Goal: Task Accomplishment & Management: Manage account settings

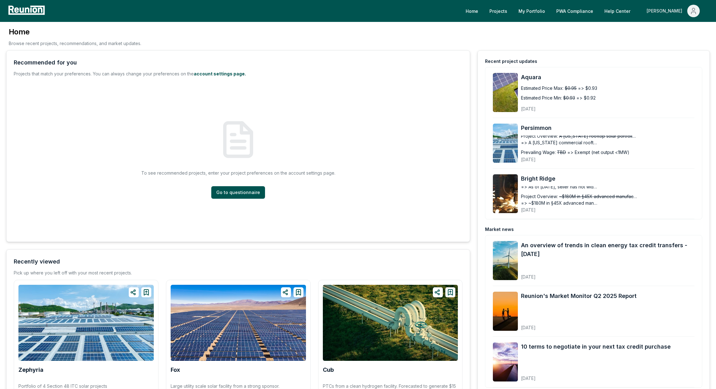
click at [671, 11] on div "[PERSON_NAME]" at bounding box center [666, 11] width 38 height 13
click at [670, 34] on p "Admin Portal" at bounding box center [682, 34] width 26 height 8
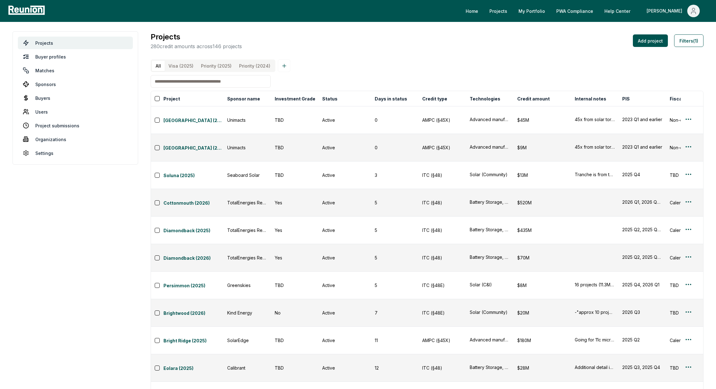
click at [233, 87] on input at bounding box center [211, 81] width 120 height 13
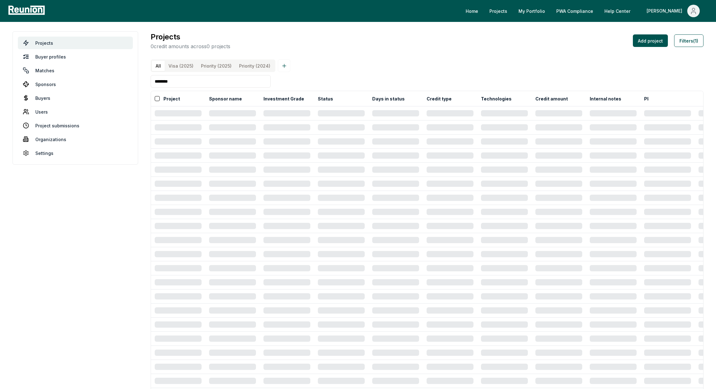
type input "********"
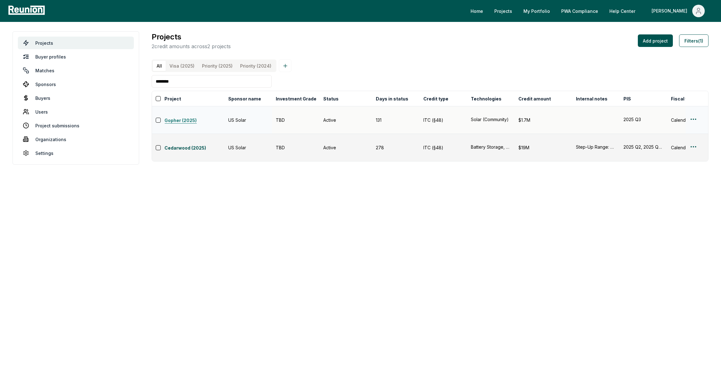
click at [178, 119] on link "Gopher (2025)" at bounding box center [195, 121] width 60 height 8
click at [691, 116] on html "Please visit us on your desktop We're working on making our marketplace mobile-…" at bounding box center [360, 194] width 721 height 389
click at [694, 118] on html "Please visit us on your desktop We're working on making our marketplace mobile-…" at bounding box center [360, 194] width 721 height 389
click at [666, 143] on div "Edit" at bounding box center [685, 143] width 59 height 10
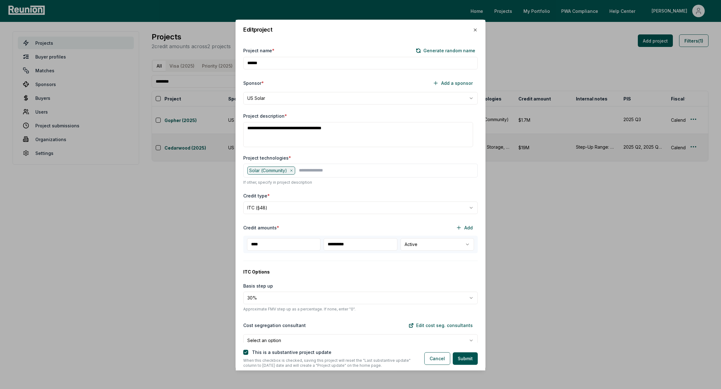
click at [334, 246] on input "**********" at bounding box center [360, 244] width 73 height 13
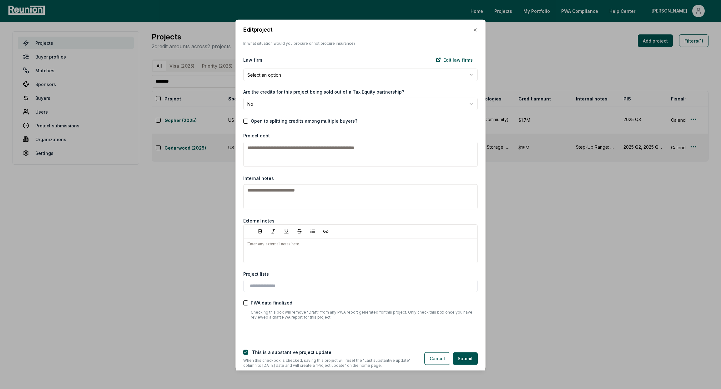
scroll to position [846, 0]
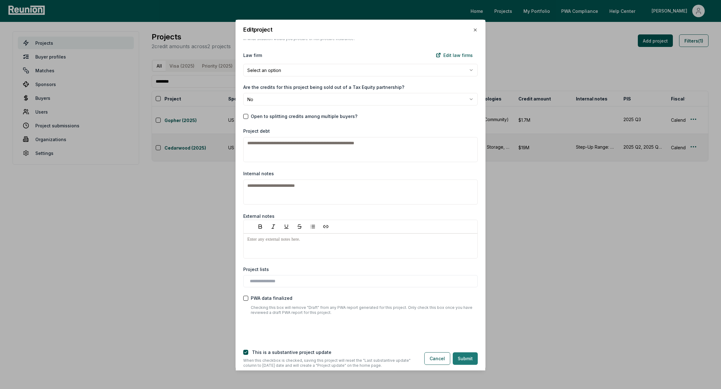
type input "**********"
click at [462, 360] on button "Submit" at bounding box center [465, 358] width 25 height 13
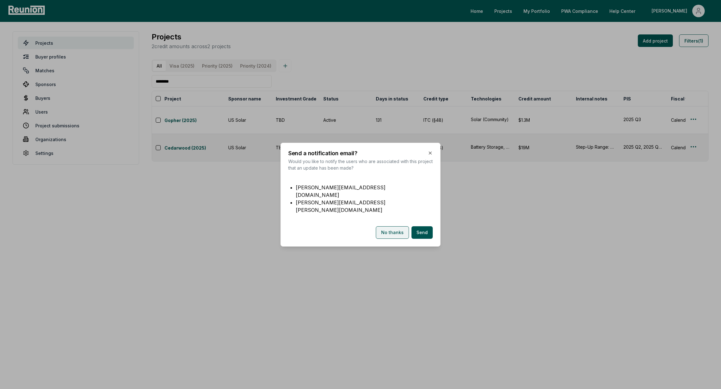
click at [389, 226] on button "No thanks" at bounding box center [392, 232] width 33 height 13
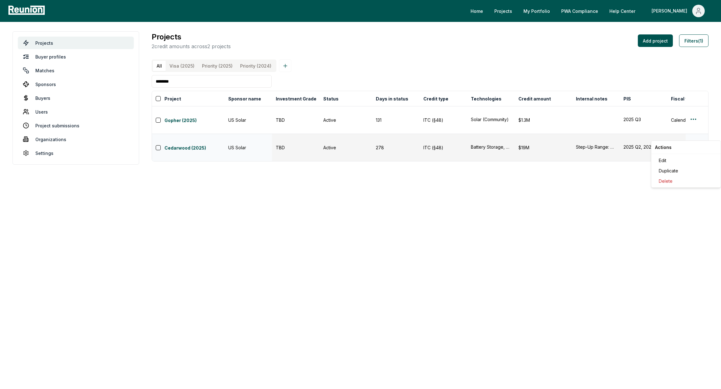
click at [692, 135] on html "Please visit us on your desktop We're working on making our marketplace mobile-…" at bounding box center [360, 194] width 721 height 389
click at [668, 159] on div "Edit" at bounding box center [685, 160] width 59 height 10
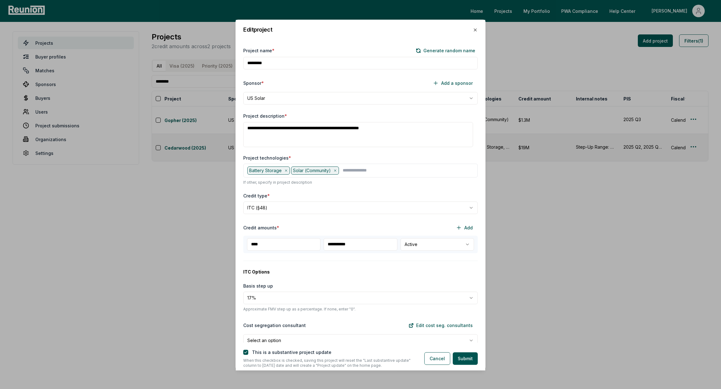
click at [333, 246] on input "**********" at bounding box center [360, 244] width 73 height 13
type input "**********"
click at [412, 272] on label "ITC Options" at bounding box center [360, 271] width 235 height 7
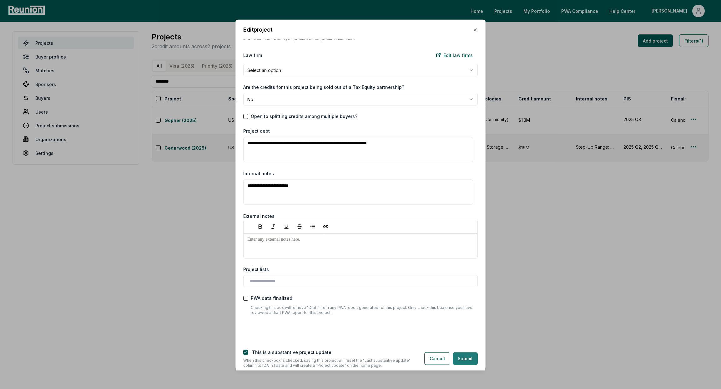
click at [466, 359] on button "Submit" at bounding box center [465, 358] width 25 height 13
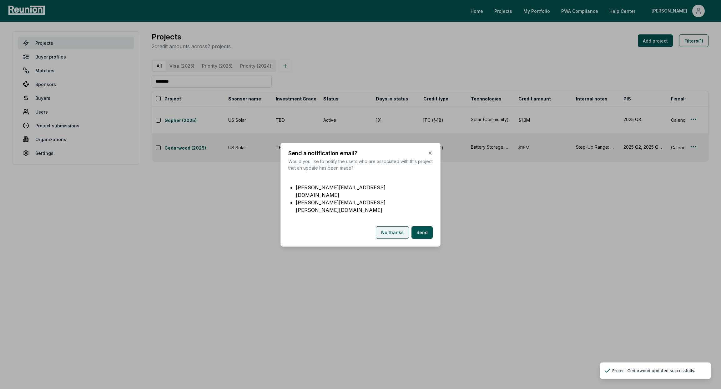
click at [394, 226] on button "No thanks" at bounding box center [392, 232] width 33 height 13
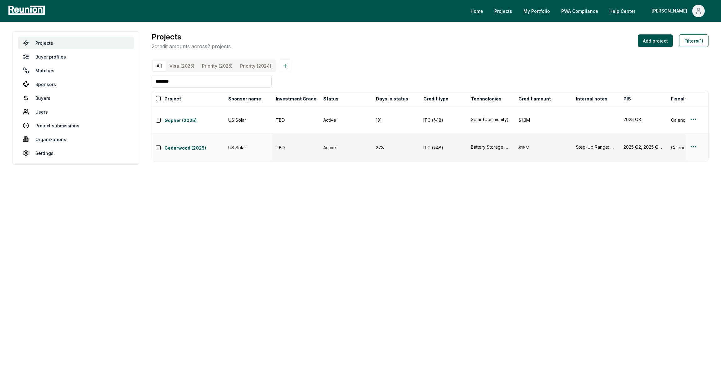
click at [693, 135] on html "Please visit us on your desktop We're working on making our marketplace mobile-…" at bounding box center [360, 194] width 721 height 389
click at [684, 157] on div "Edit" at bounding box center [685, 160] width 59 height 10
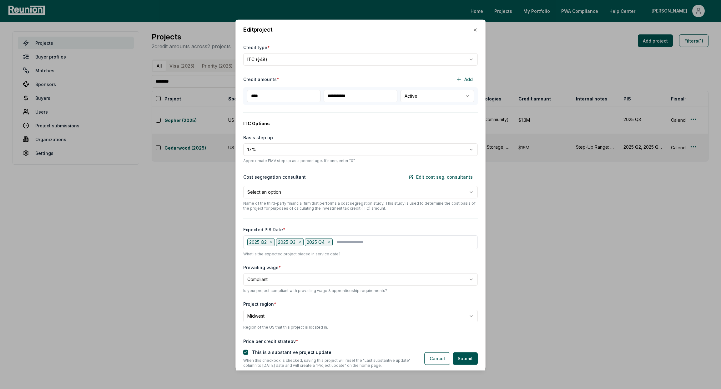
scroll to position [165, 0]
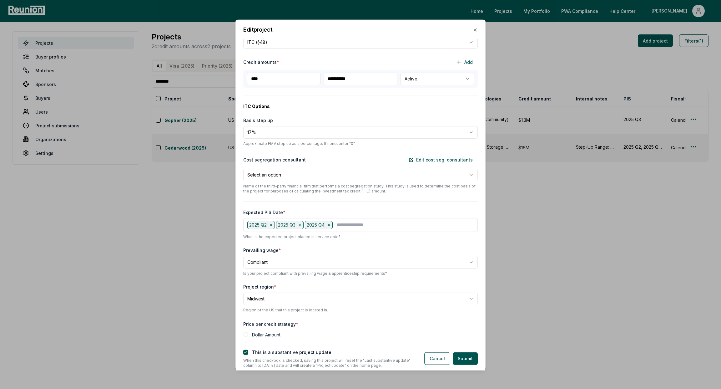
click at [272, 224] on icon at bounding box center [271, 225] width 4 height 4
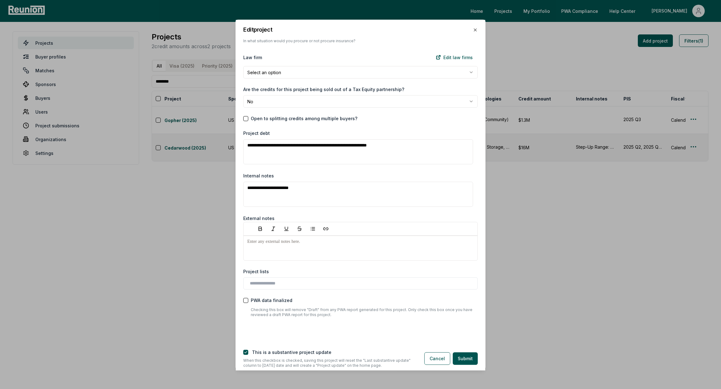
scroll to position [846, 0]
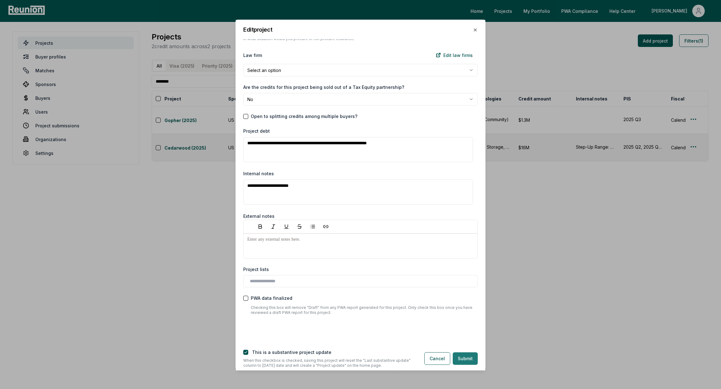
click at [460, 357] on button "Submit" at bounding box center [465, 358] width 25 height 13
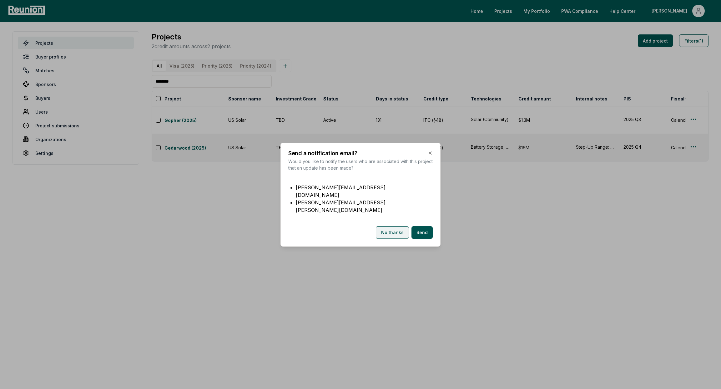
click at [381, 226] on button "No thanks" at bounding box center [392, 232] width 33 height 13
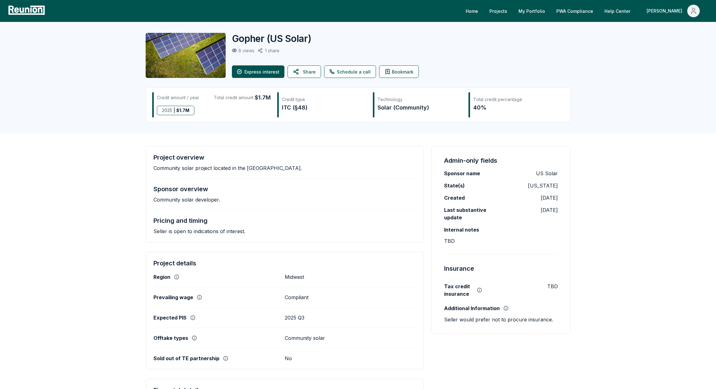
click at [224, 109] on div "2025 | $ 1.7M" at bounding box center [214, 110] width 114 height 9
